Goal: Information Seeking & Learning: Learn about a topic

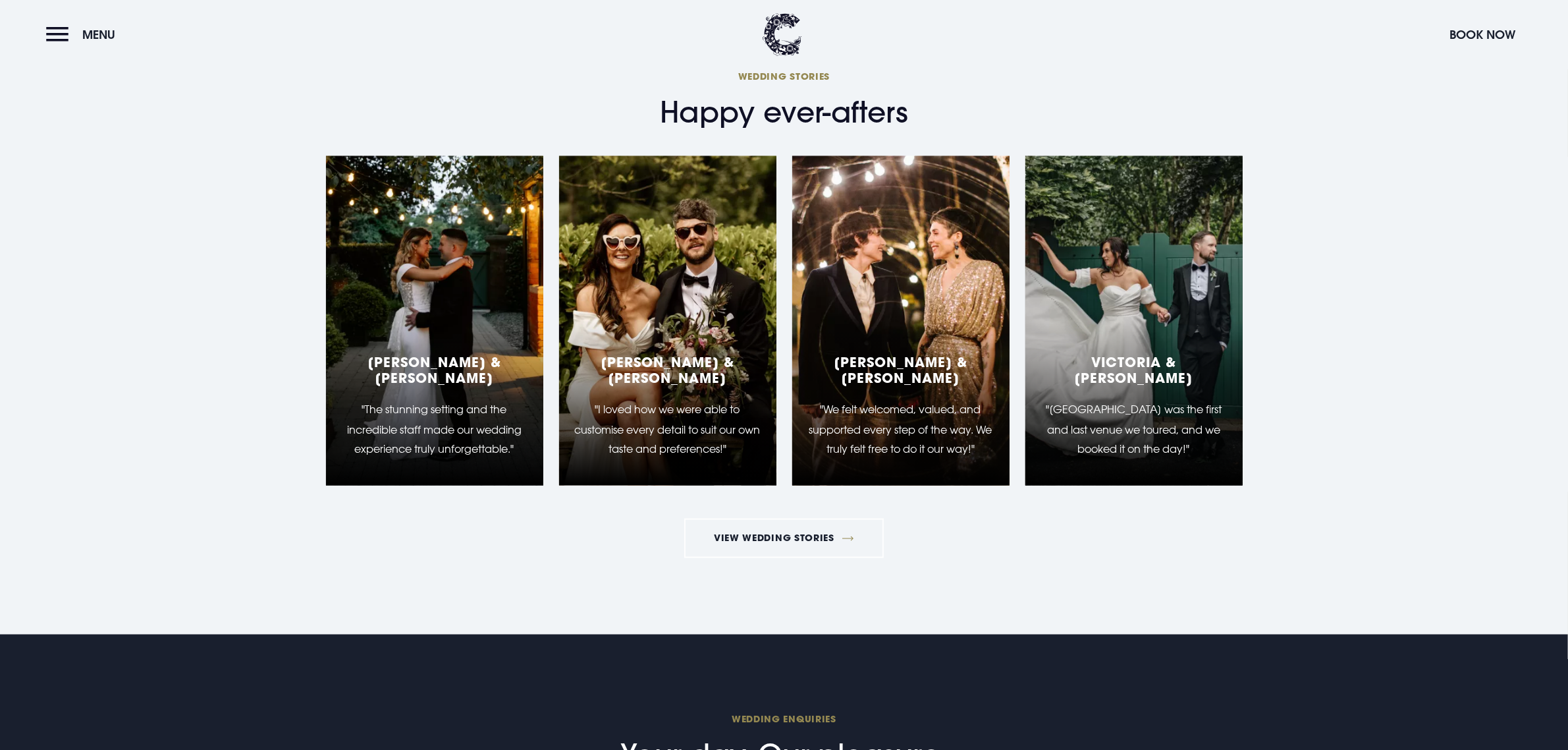
scroll to position [2717, 0]
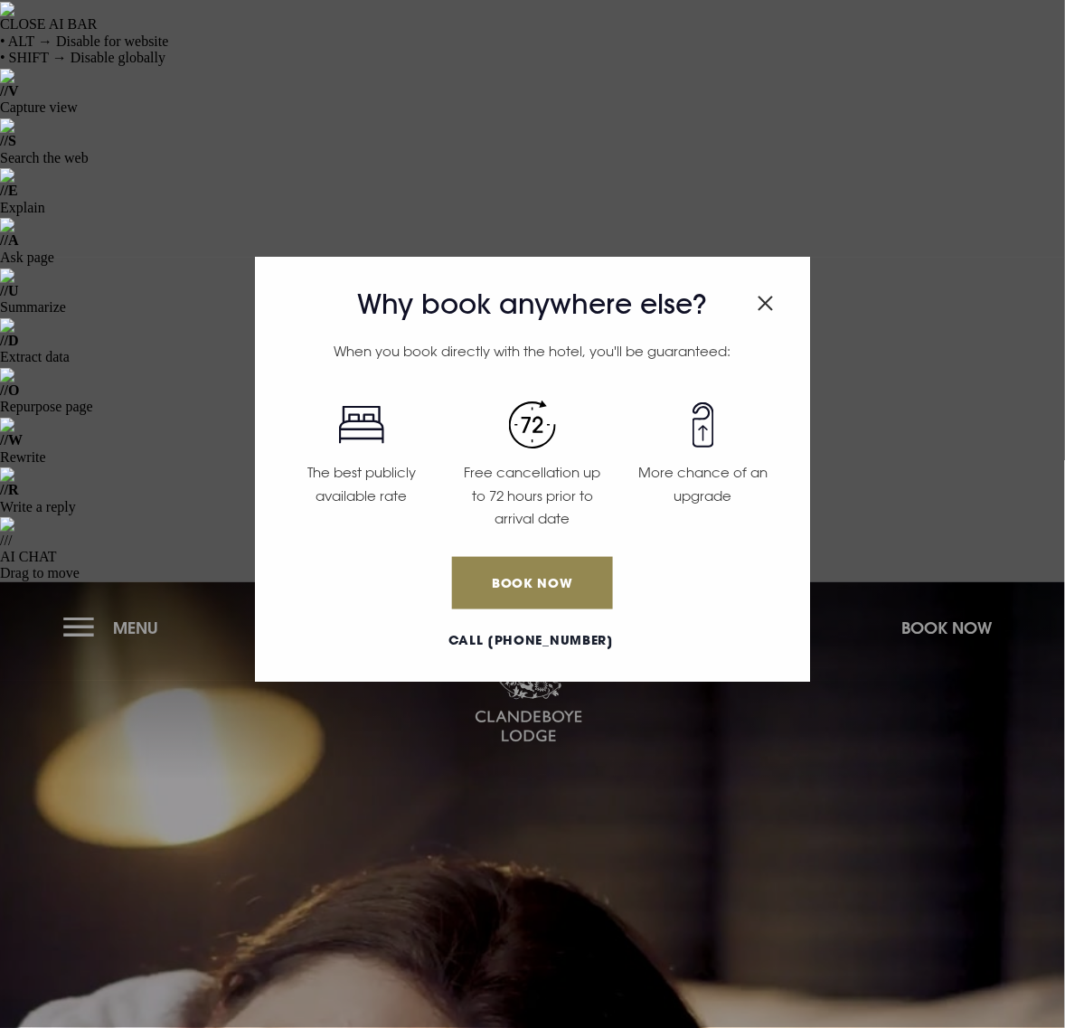
click at [757, 300] on img "Close modal" at bounding box center [765, 303] width 16 height 15
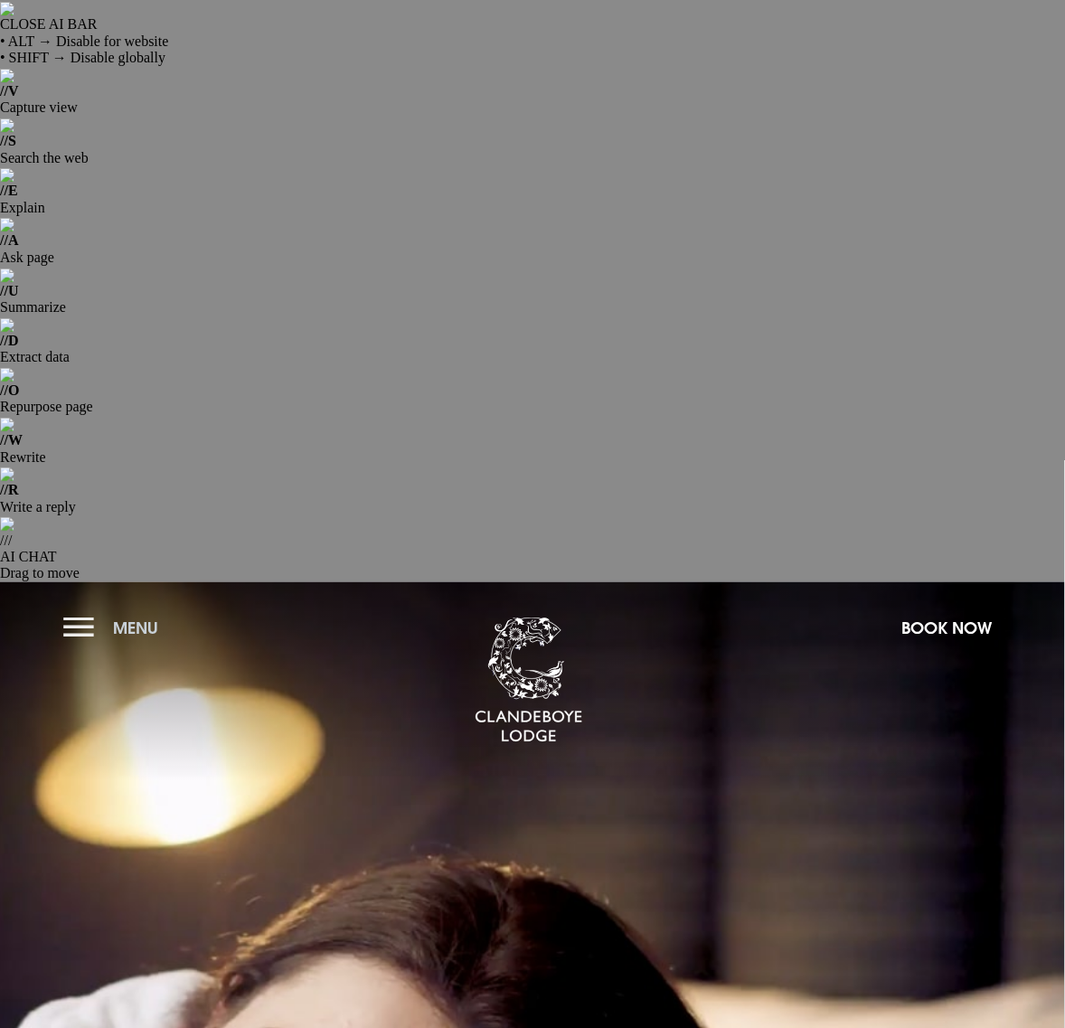
click at [63, 608] on button "Menu" at bounding box center [115, 627] width 104 height 39
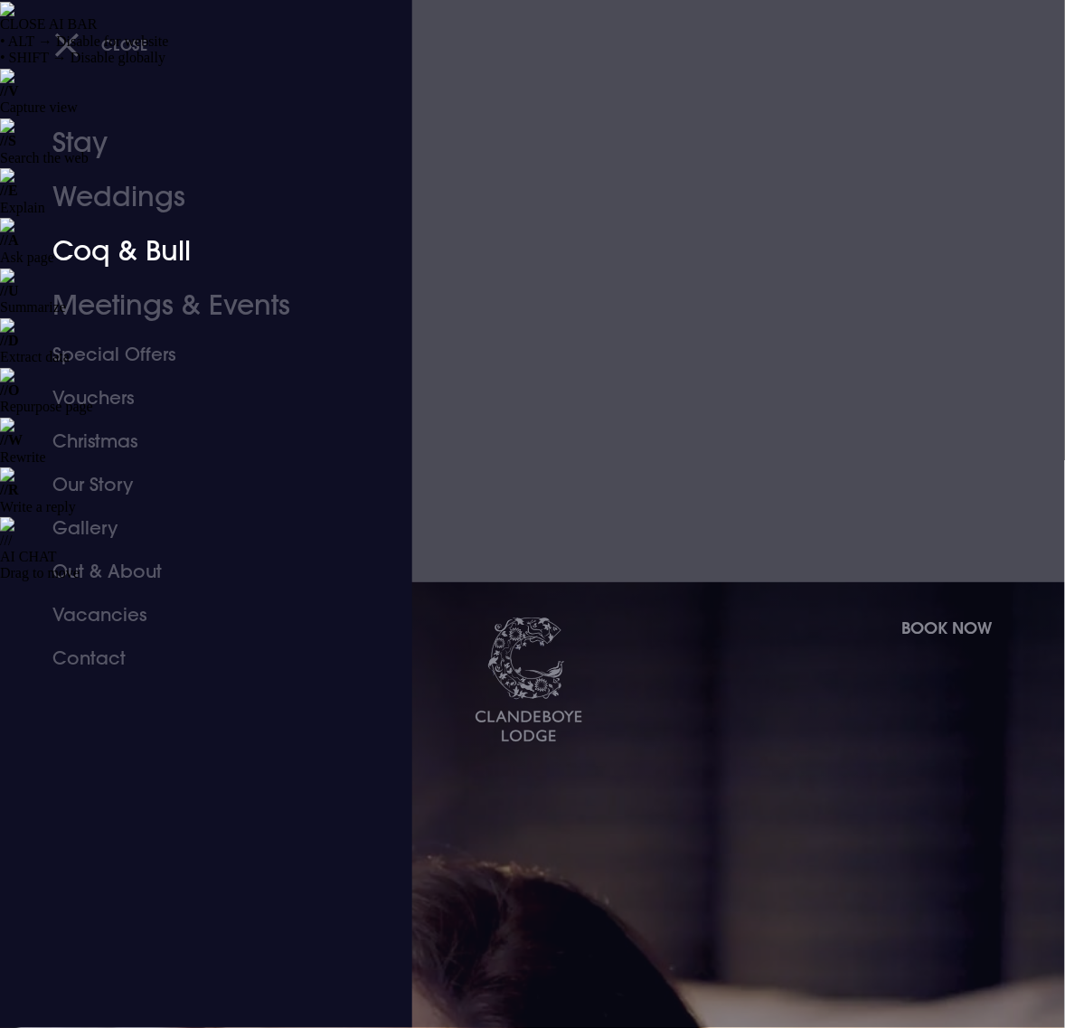
drag, startPoint x: 109, startPoint y: 241, endPoint x: 16, endPoint y: 308, distance: 114.6
click at [109, 241] on link "Coq & Bull" at bounding box center [193, 251] width 283 height 54
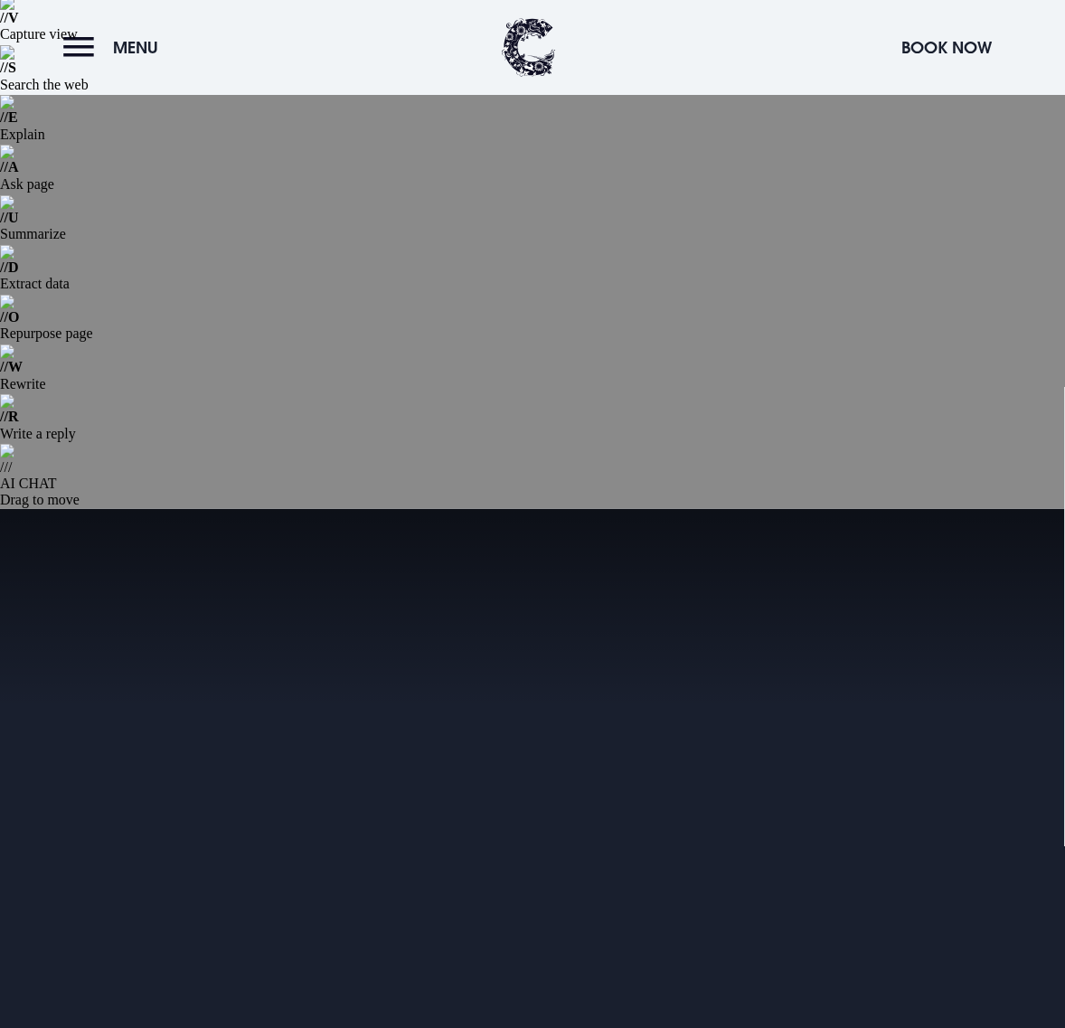
scroll to position [113, 0]
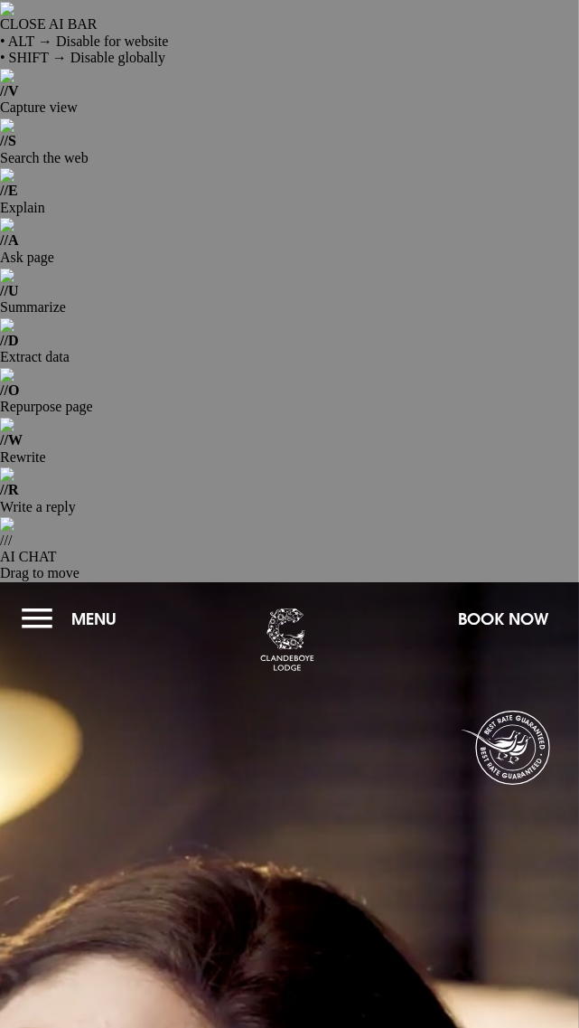
click at [23, 599] on button "Menu" at bounding box center [74, 618] width 104 height 39
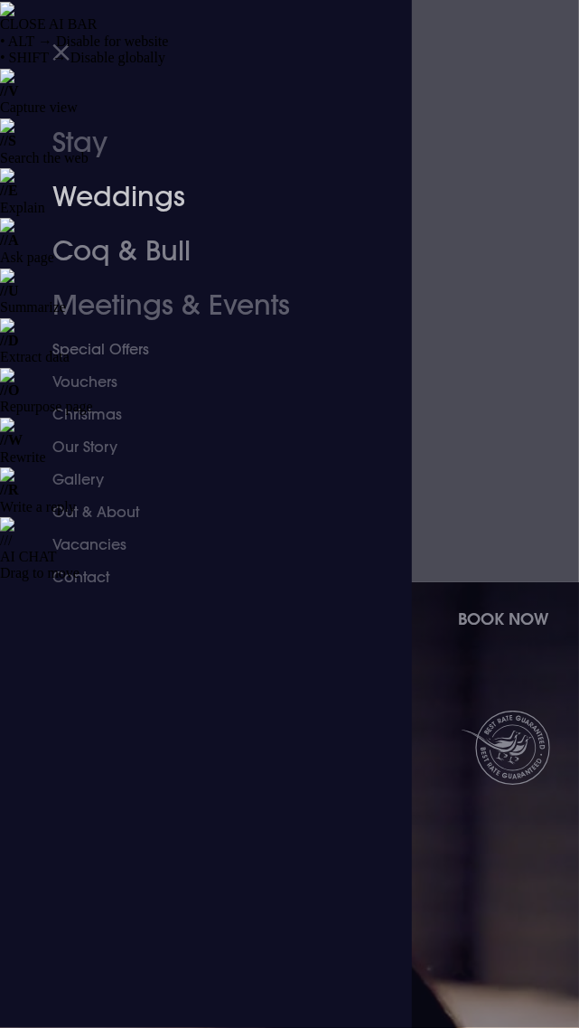
click at [136, 200] on link "Weddings" at bounding box center [195, 197] width 286 height 54
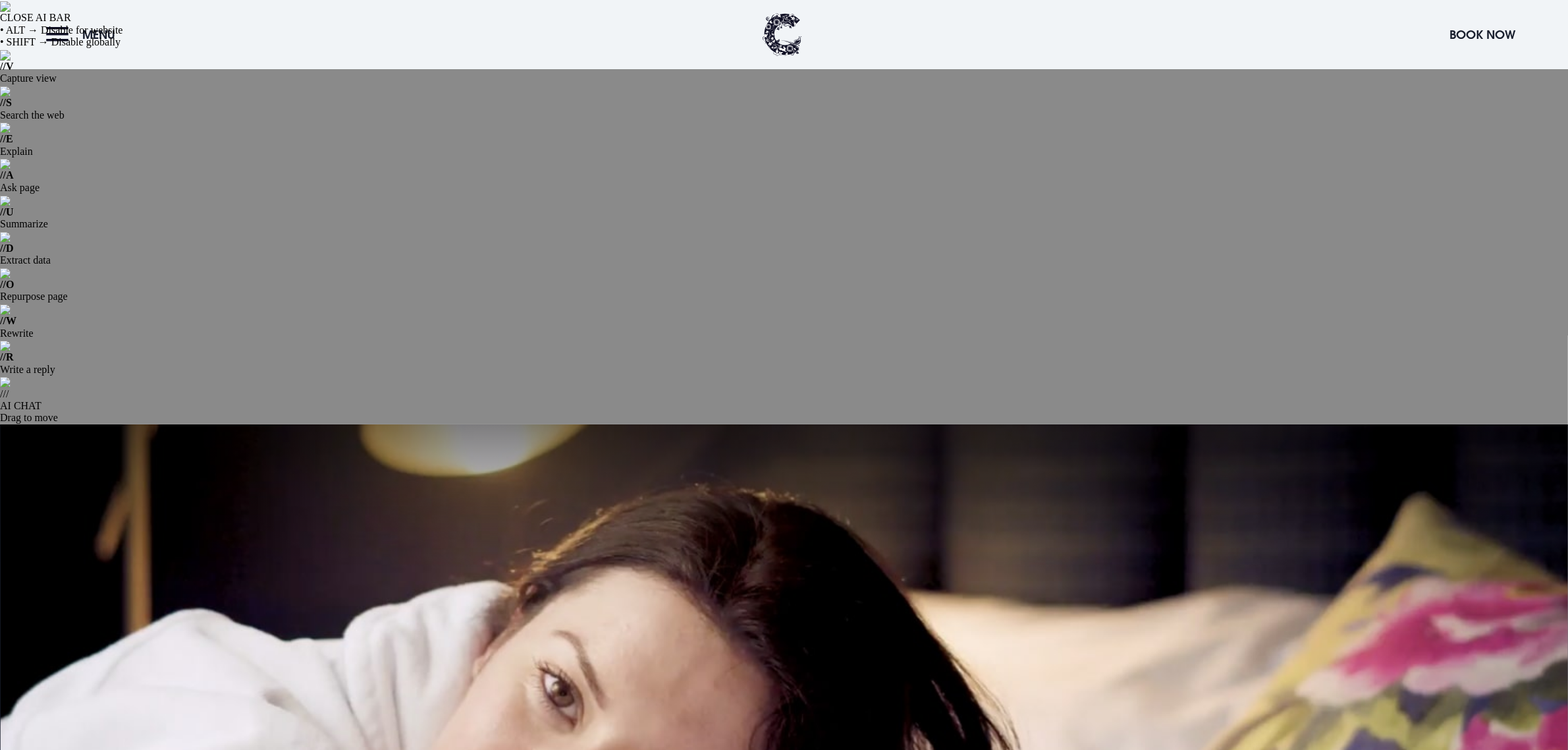
scroll to position [247, 0]
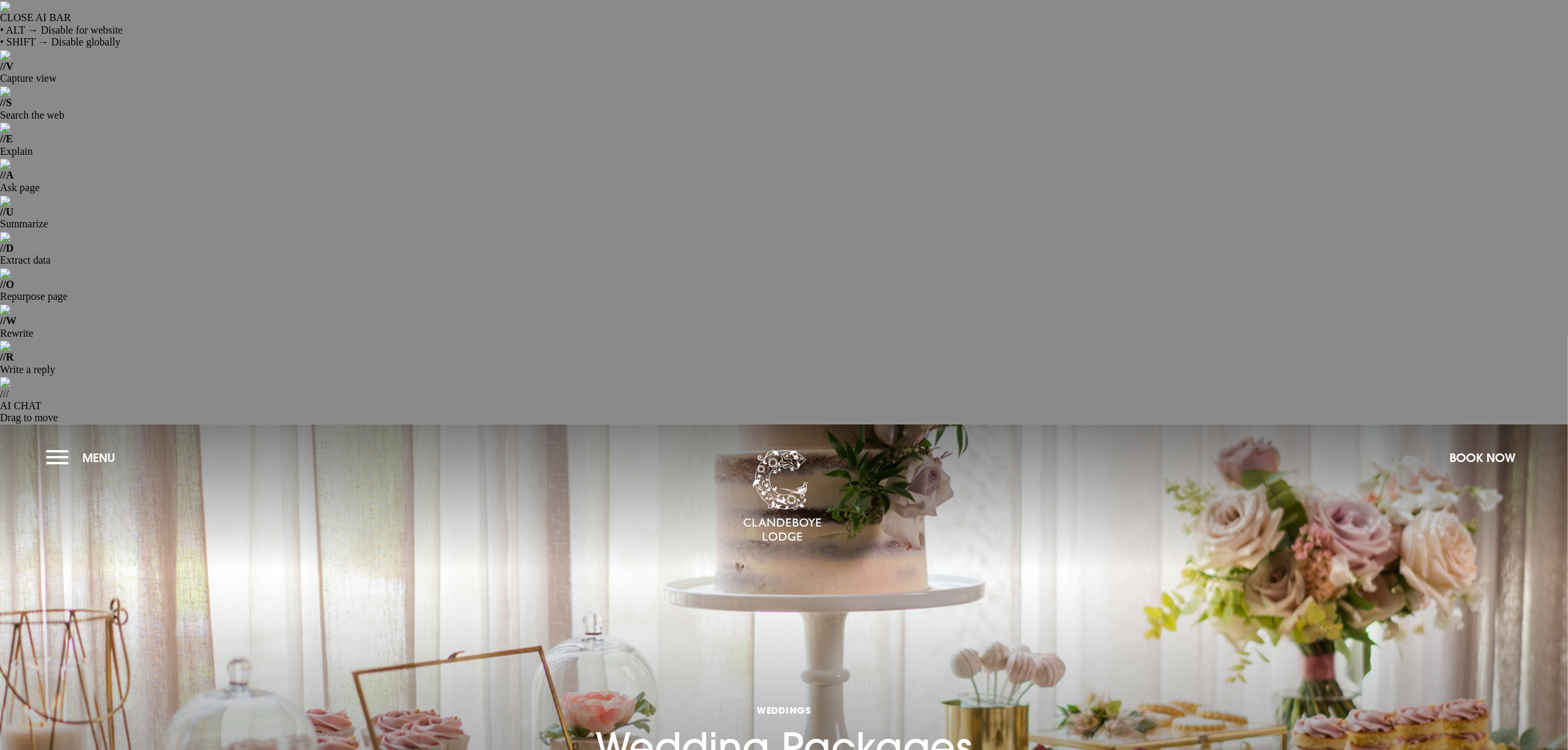
click at [42, 424] on section "Weddings Wedding Packages" at bounding box center [784, 687] width 1568 height 527
click at [58, 443] on button "Menu" at bounding box center [84, 457] width 76 height 28
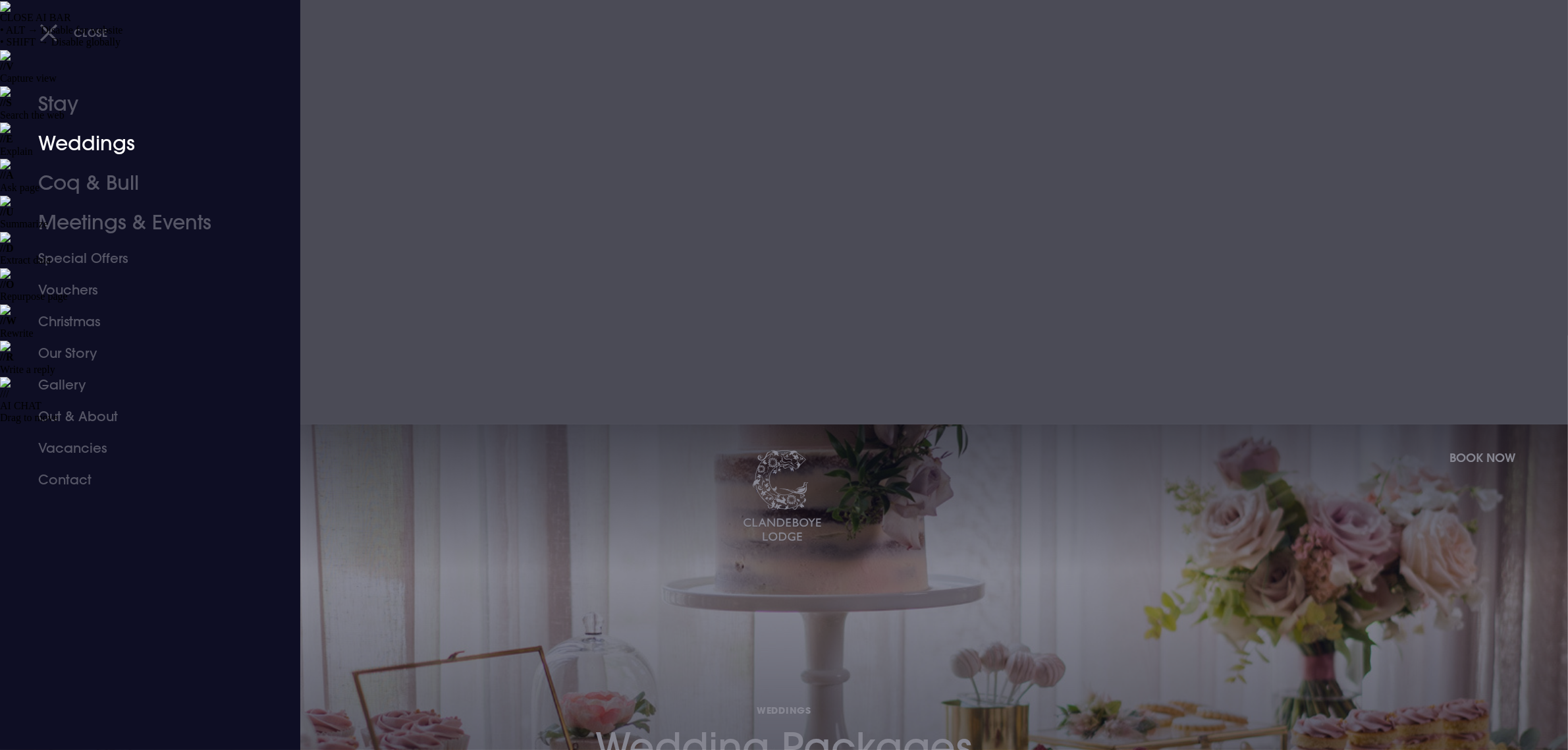
click at [90, 144] on link "Weddings" at bounding box center [142, 144] width 208 height 39
